Goal: Information Seeking & Learning: Learn about a topic

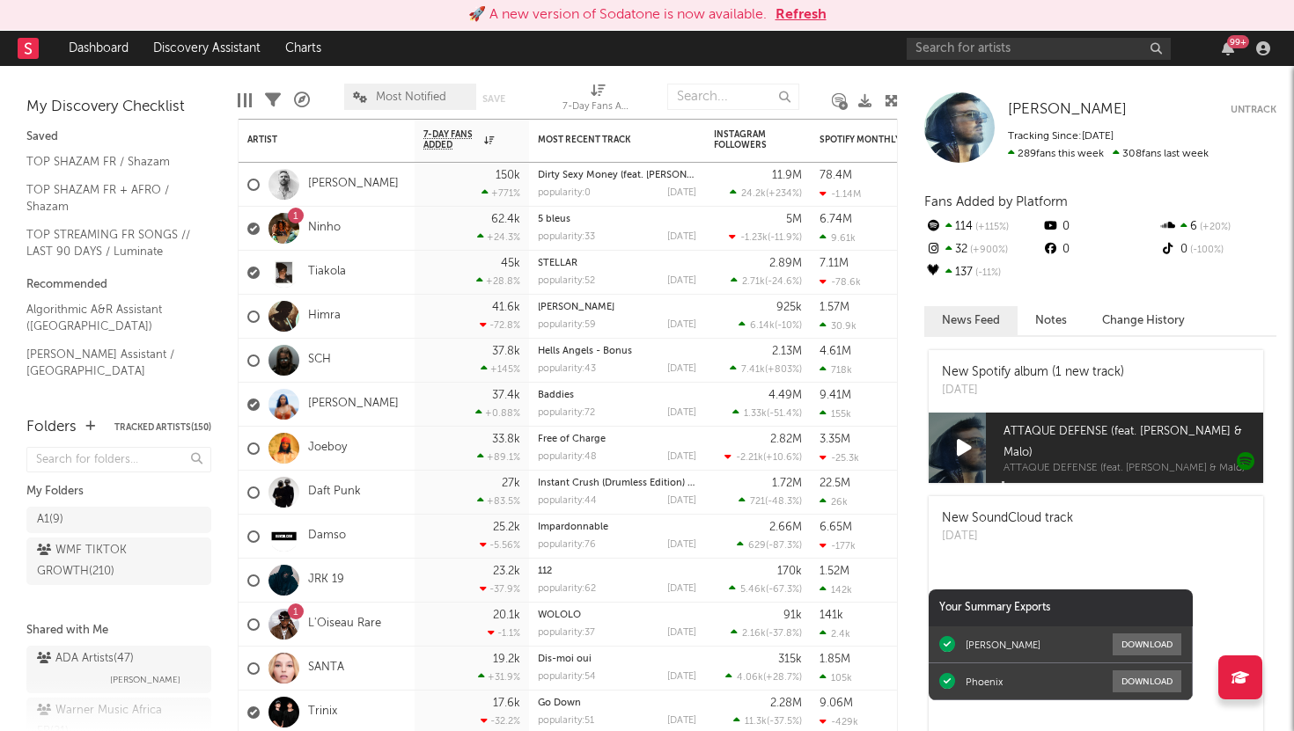
click at [1226, 55] on div "99 +" at bounding box center [1092, 48] width 370 height 35
click at [1227, 48] on icon "button" at bounding box center [1228, 48] width 12 height 14
click at [491, 48] on nav "Dashboard Discovery Assistant Charts 99 +" at bounding box center [647, 48] width 1294 height 35
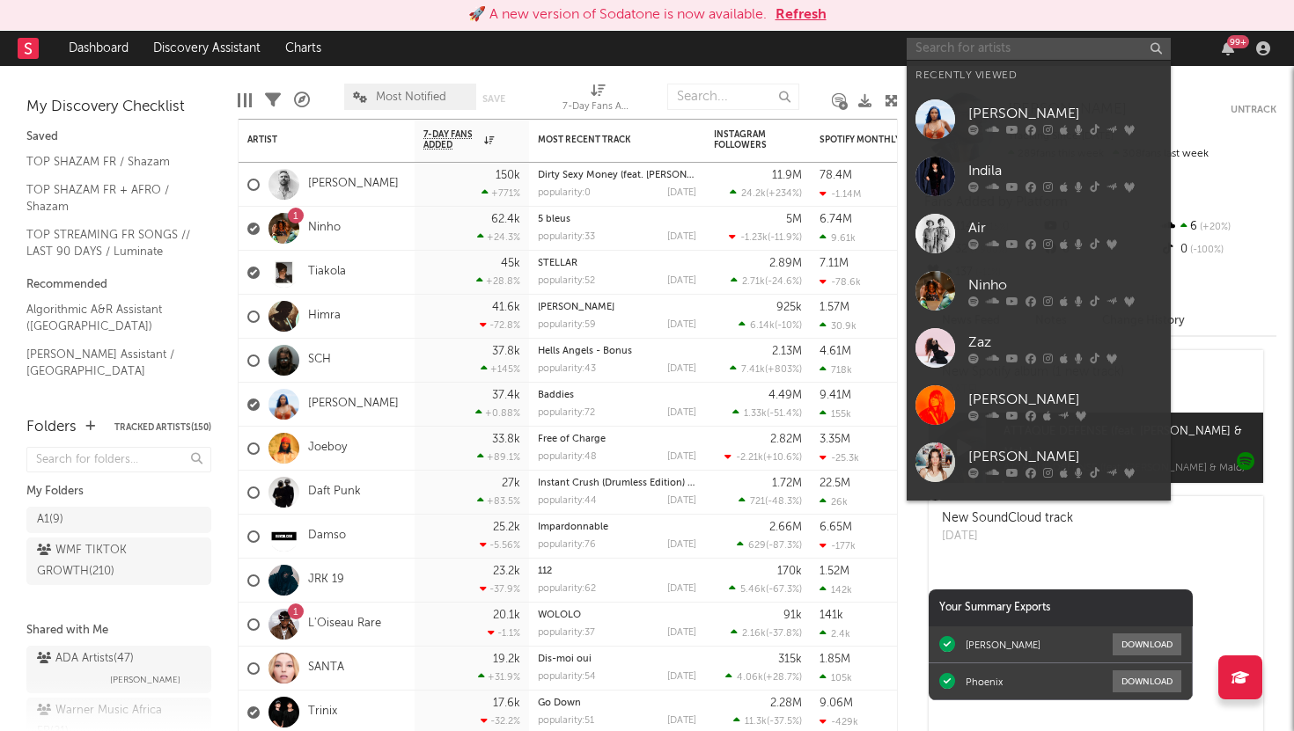
click at [980, 53] on input "text" at bounding box center [1039, 49] width 264 height 22
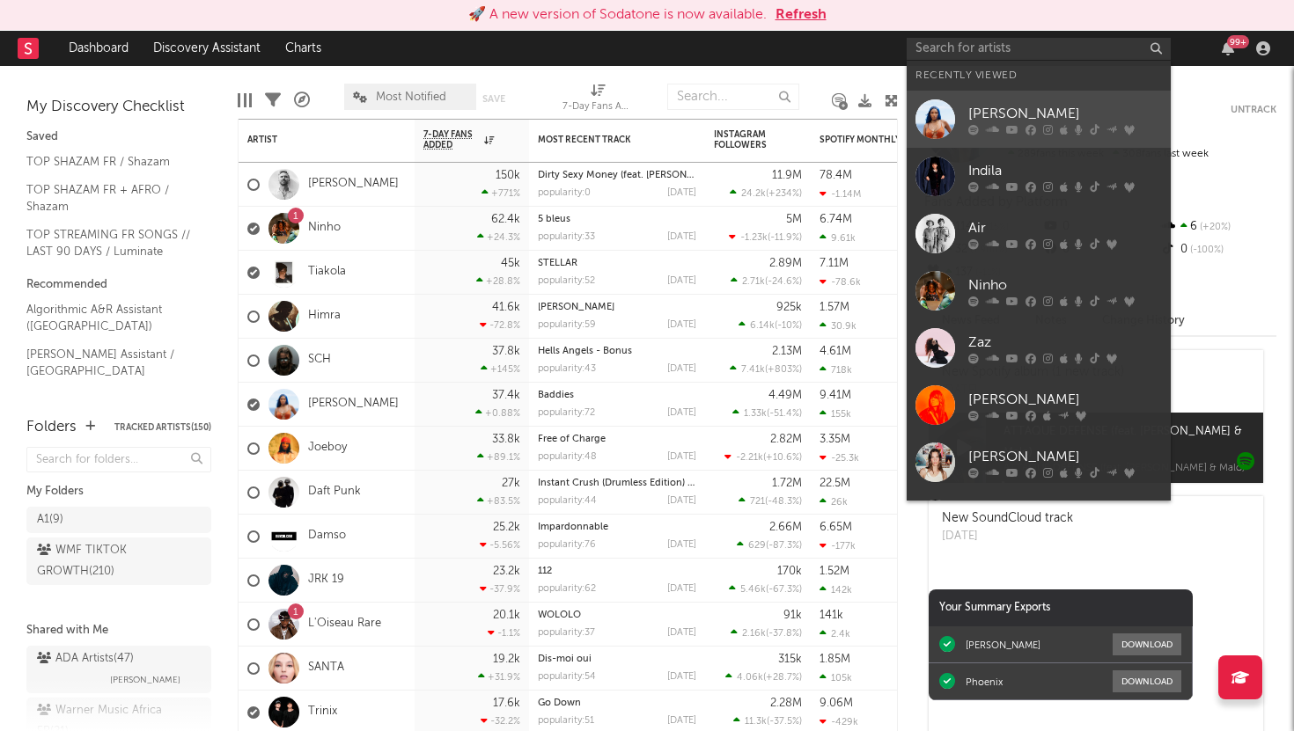
click at [1004, 135] on link "[PERSON_NAME]" at bounding box center [1039, 119] width 264 height 57
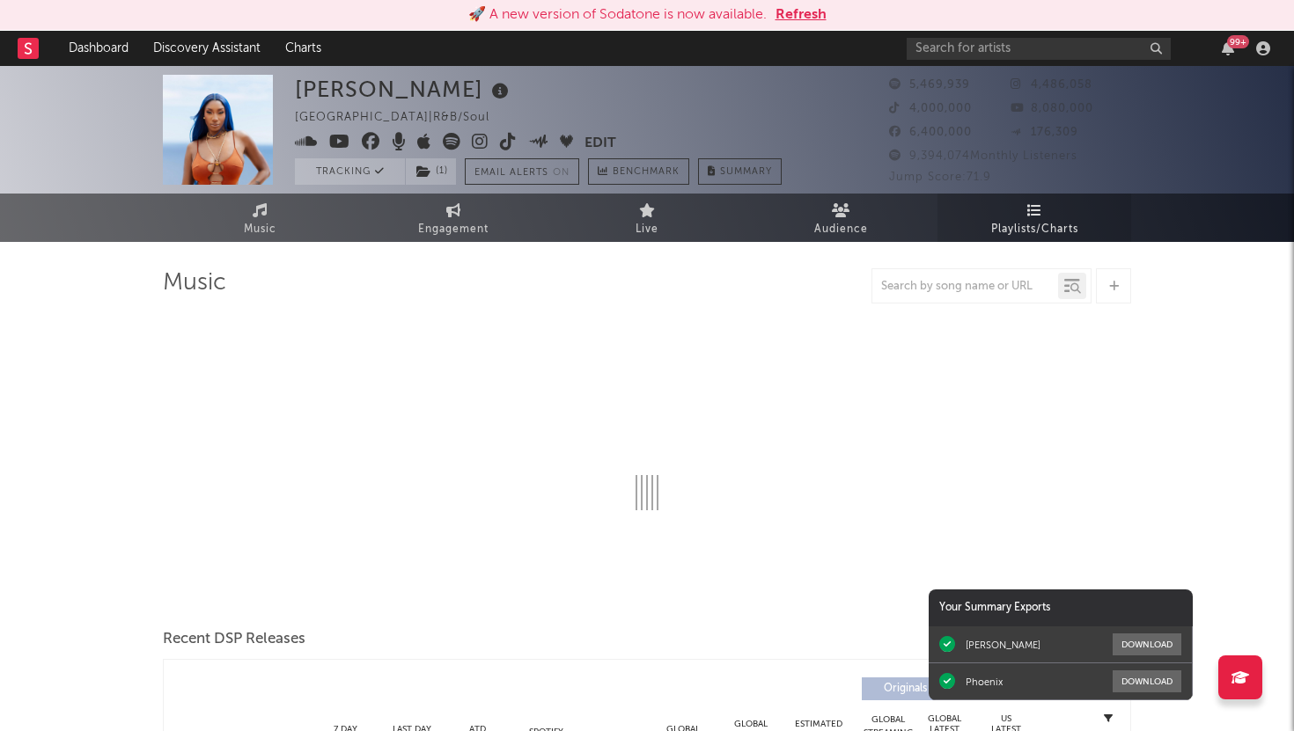
click at [1033, 197] on link "Playlists/Charts" at bounding box center [1034, 218] width 194 height 48
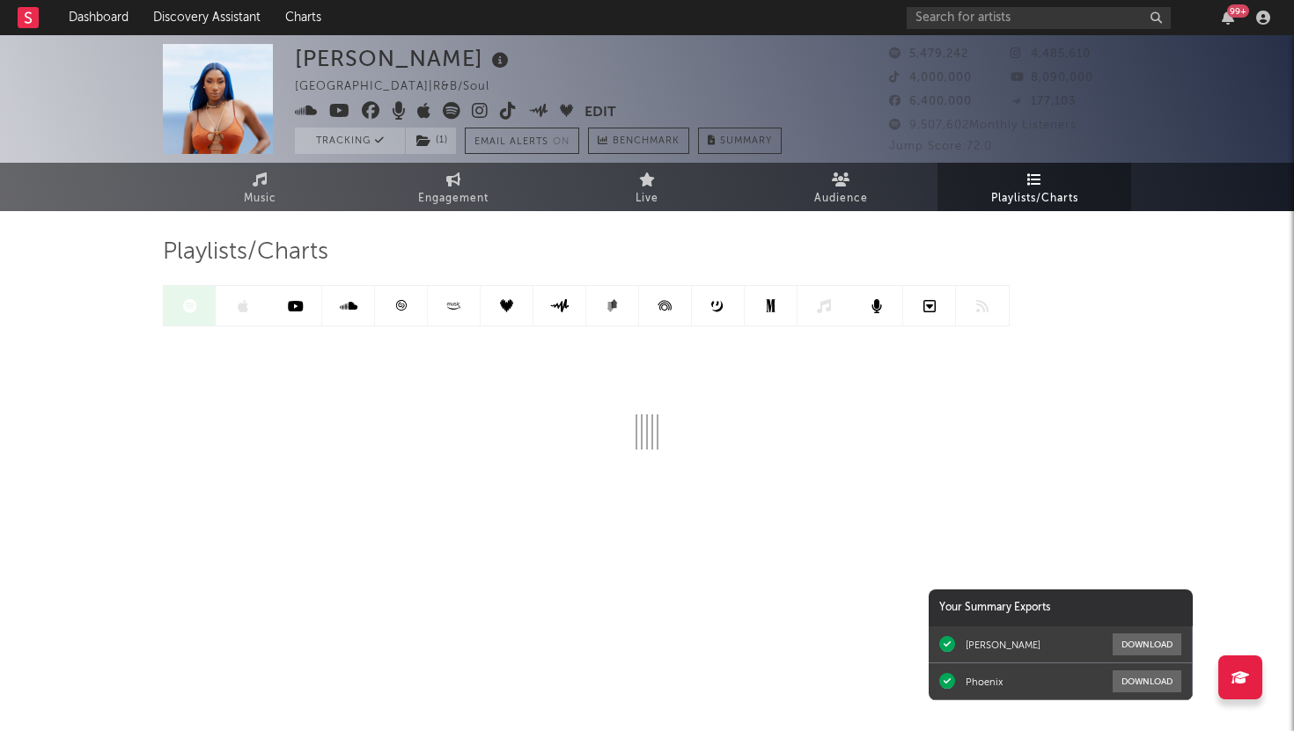
click at [399, 308] on icon at bounding box center [400, 305] width 13 height 13
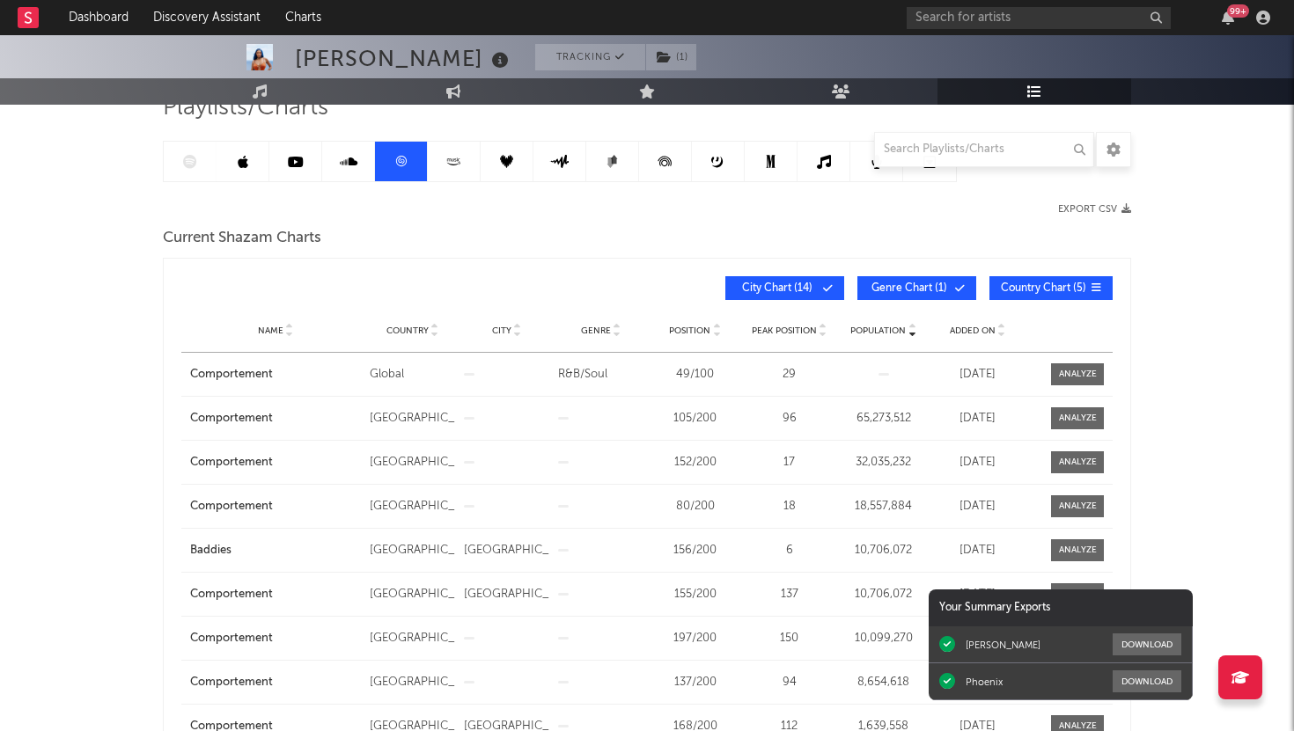
scroll to position [149, 0]
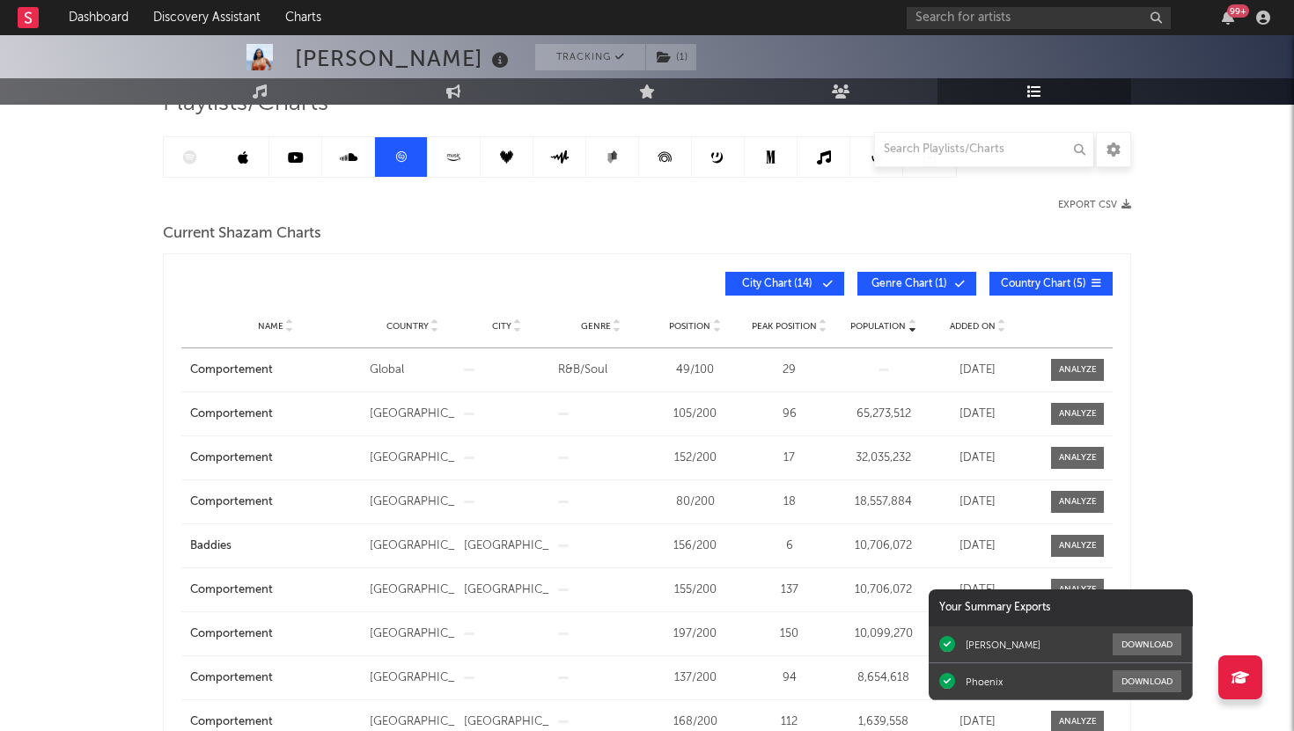
click at [967, 326] on span "Added On" at bounding box center [973, 326] width 46 height 11
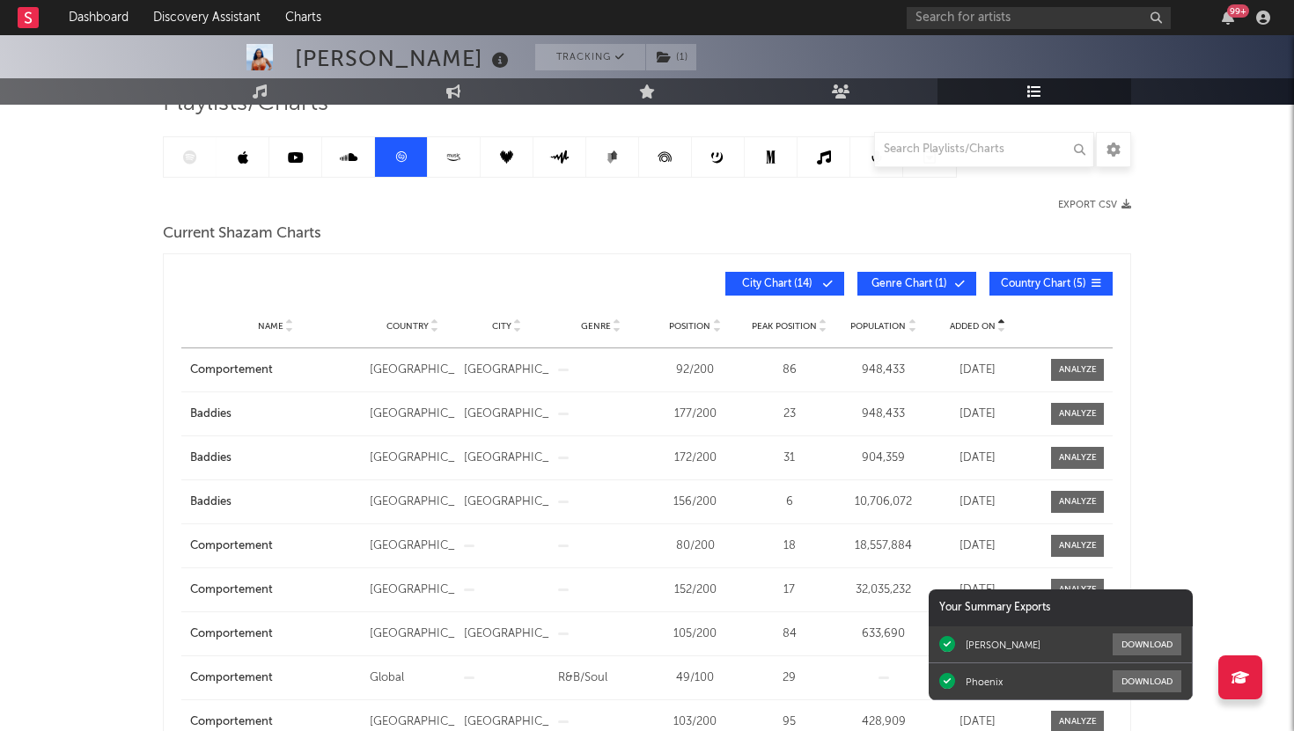
click at [967, 326] on span "Added On" at bounding box center [973, 326] width 46 height 11
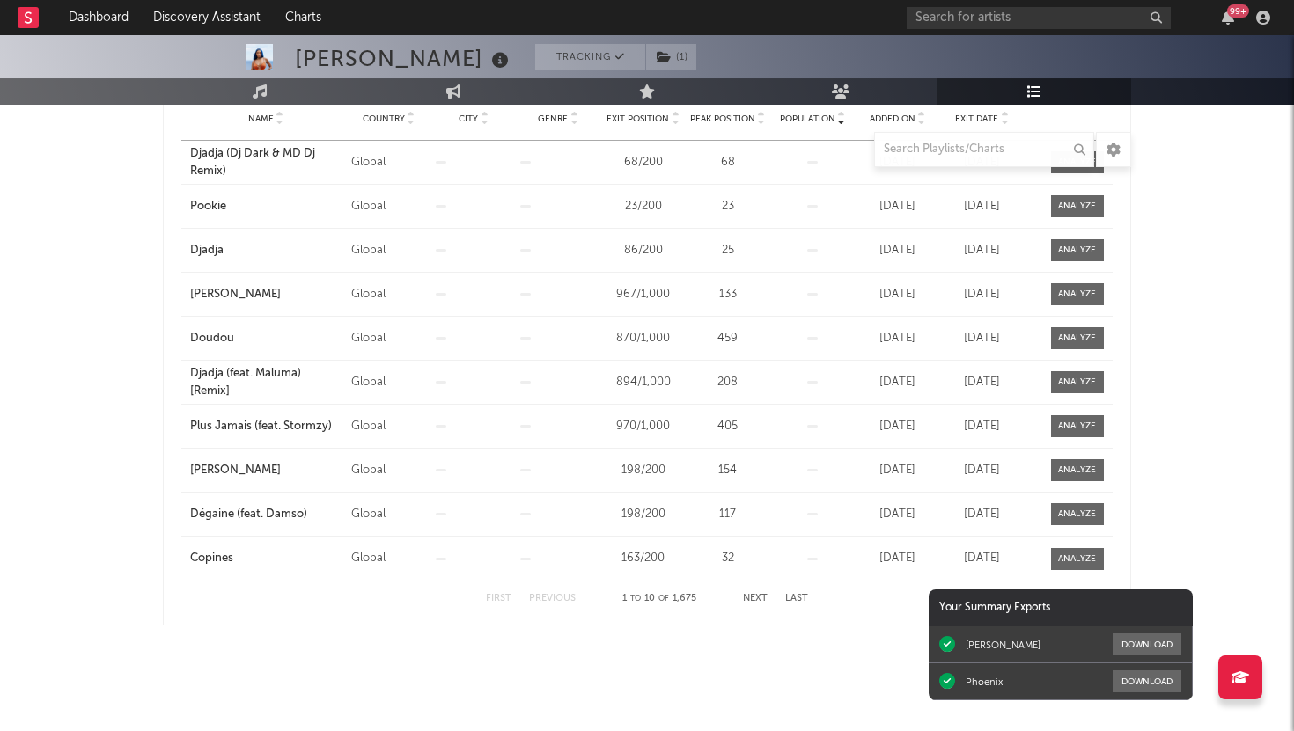
scroll to position [0, 0]
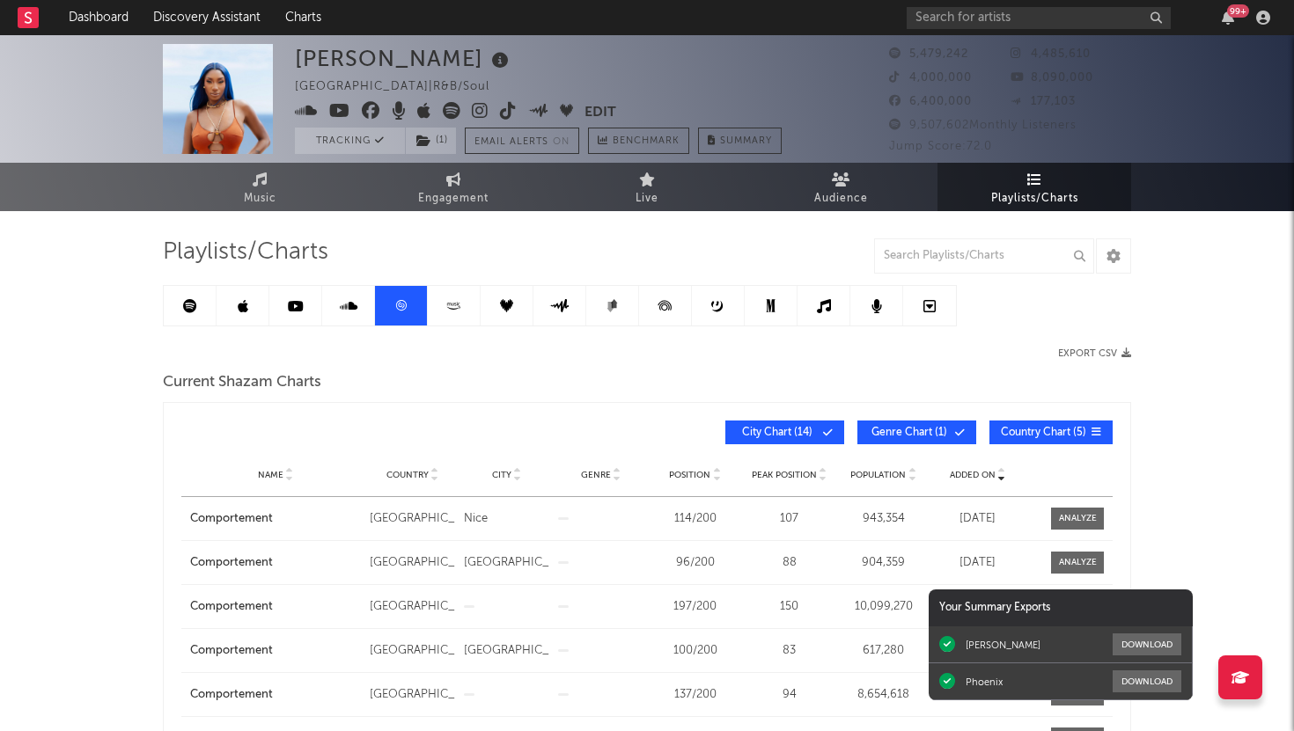
click at [200, 301] on link at bounding box center [190, 306] width 53 height 40
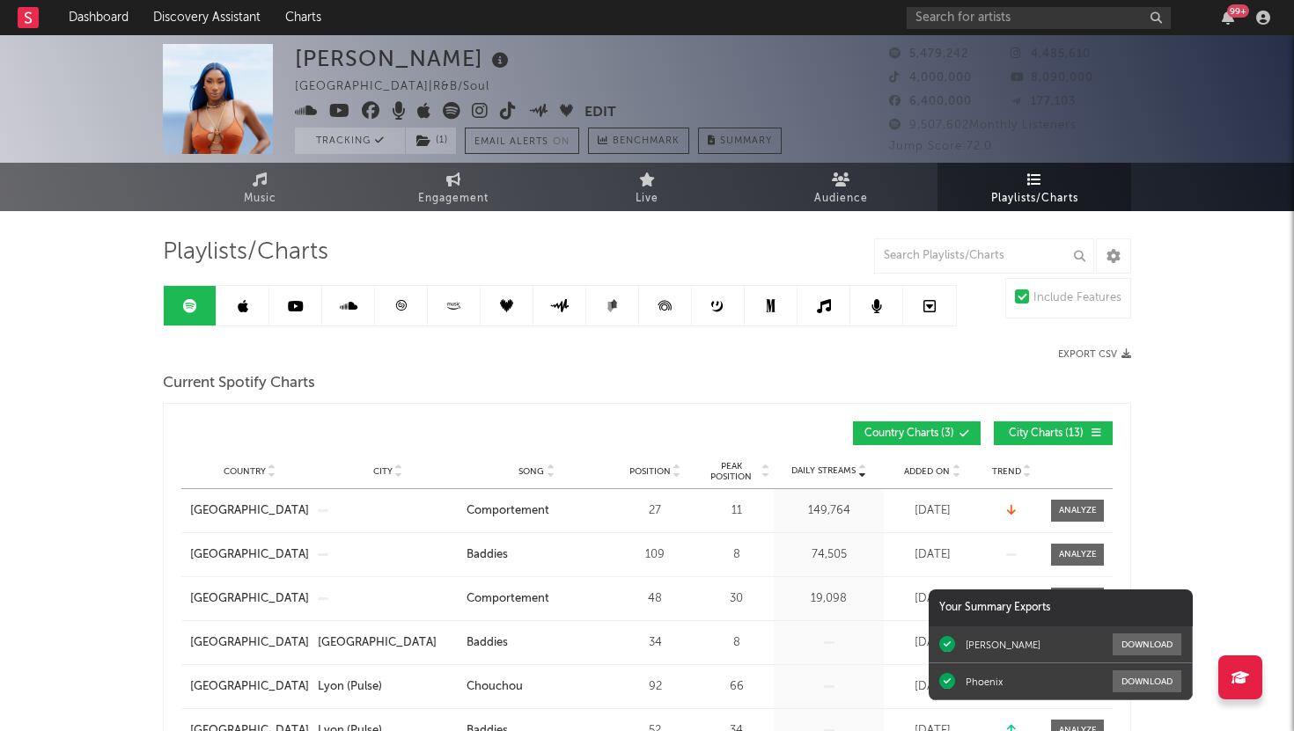
click at [929, 475] on span "Added On" at bounding box center [927, 471] width 46 height 11
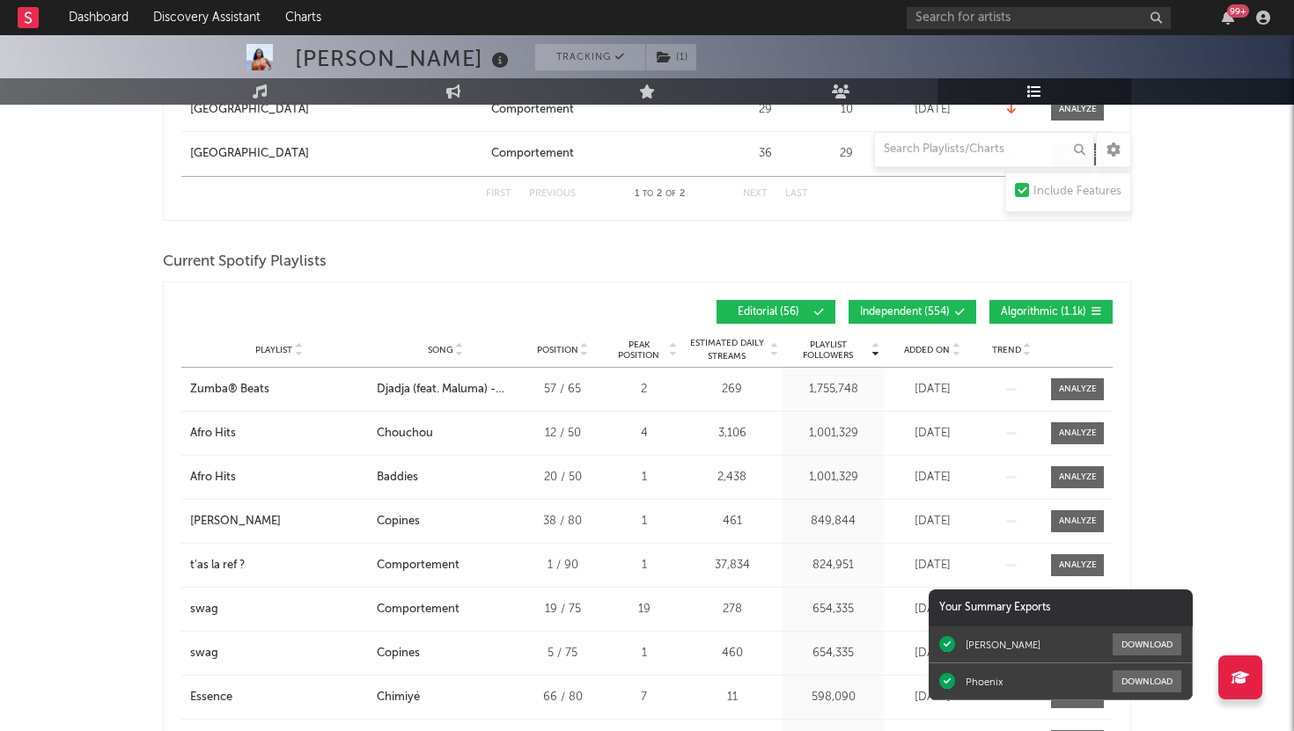
scroll to position [1011, 0]
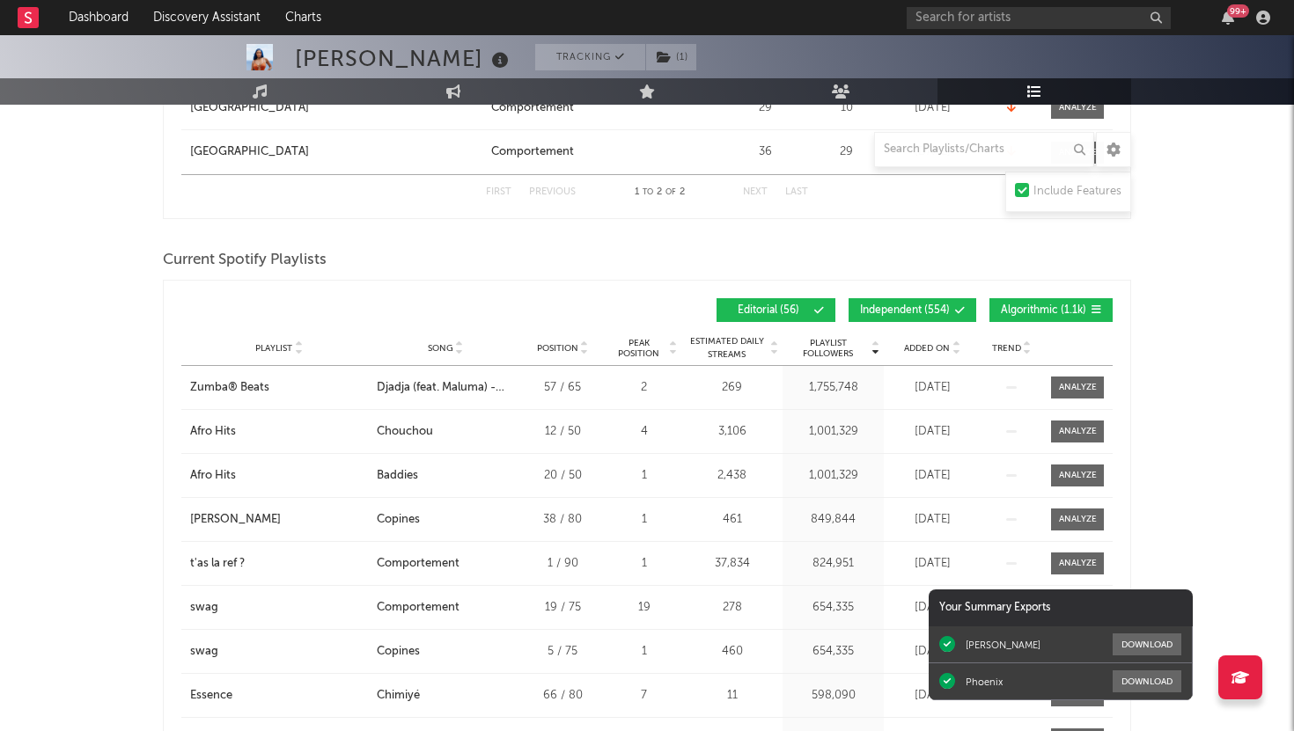
click at [920, 351] on span "Added On" at bounding box center [927, 348] width 46 height 11
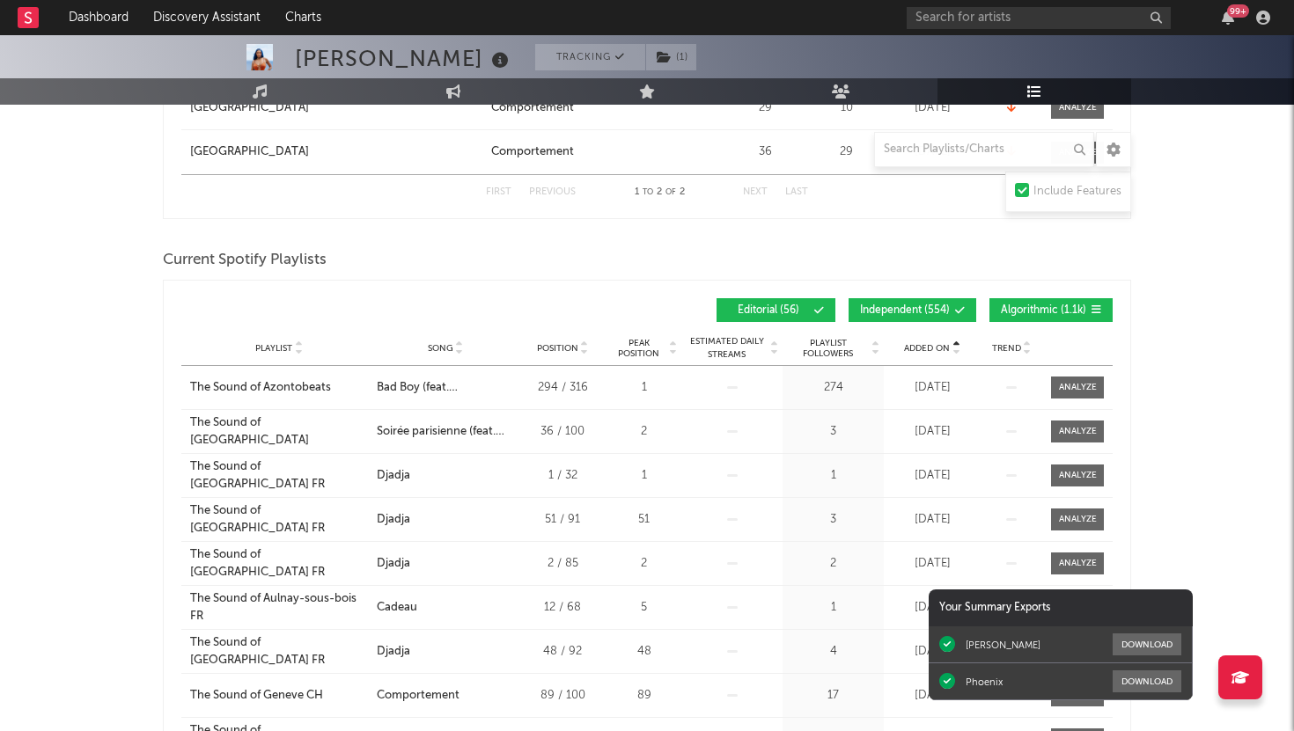
click at [920, 351] on span "Added On" at bounding box center [927, 348] width 46 height 11
